Goal: Information Seeking & Learning: Learn about a topic

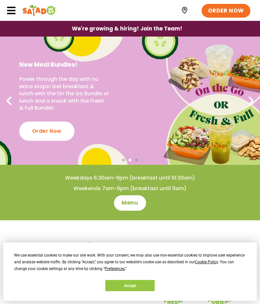
click at [124, 209] on link "Menu" at bounding box center [130, 202] width 32 height 15
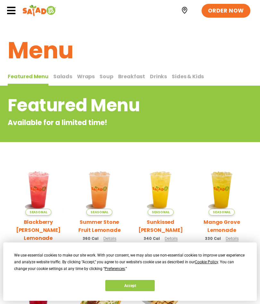
click at [62, 73] on span "Salads" at bounding box center [62, 76] width 19 height 7
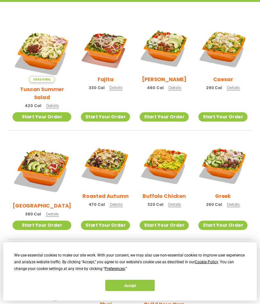
scroll to position [172, 0]
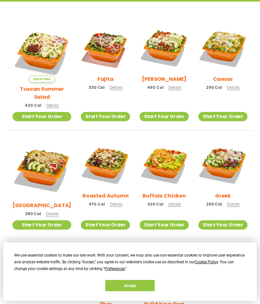
click at [164, 220] on link "Start Your Order" at bounding box center [164, 224] width 49 height 9
